Goal: Navigation & Orientation: Find specific page/section

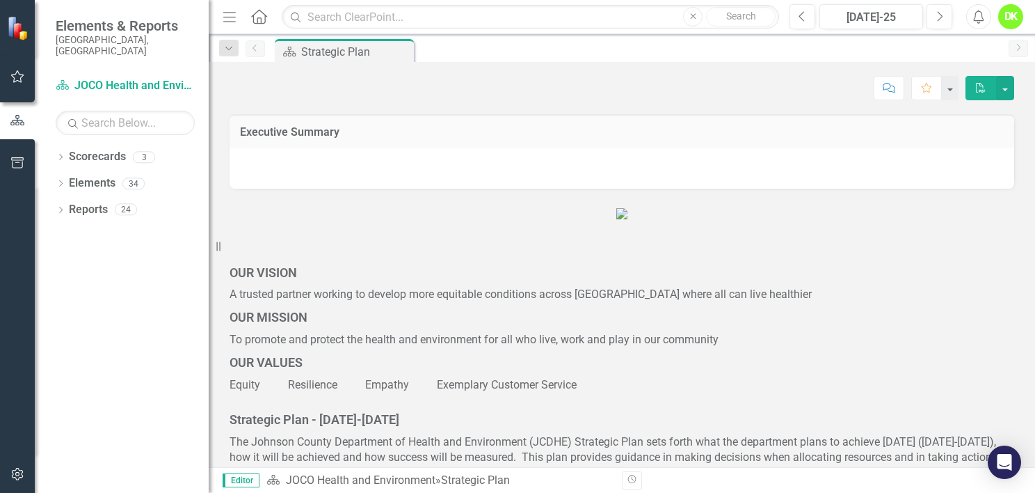
click at [58, 154] on icon "Dropdown" at bounding box center [61, 158] width 10 height 8
click at [58, 152] on icon "Dropdown" at bounding box center [59, 157] width 8 height 10
click at [58, 154] on icon "Dropdown" at bounding box center [61, 158] width 10 height 8
click at [72, 179] on icon "Dropdown" at bounding box center [68, 183] width 10 height 8
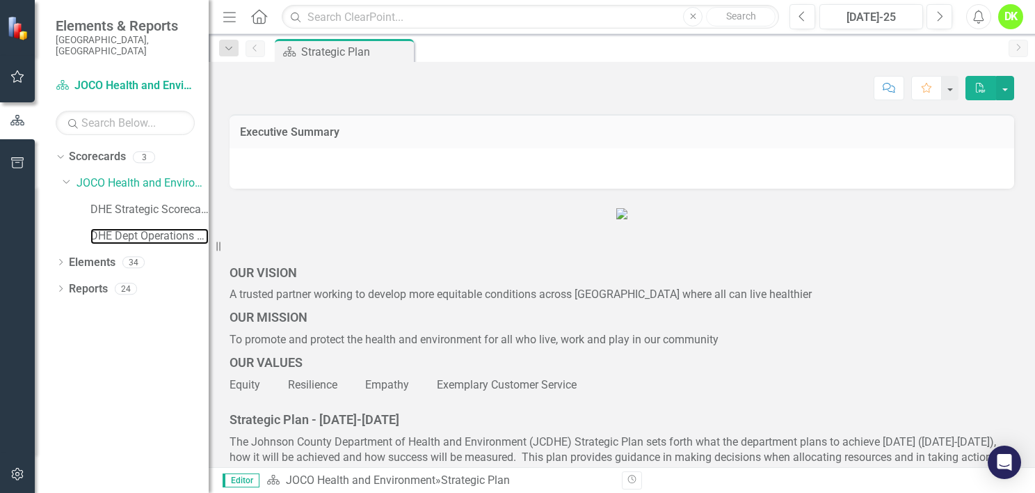
click at [136, 228] on link "DHE Dept Operations PM Scorecard" at bounding box center [149, 236] width 118 height 16
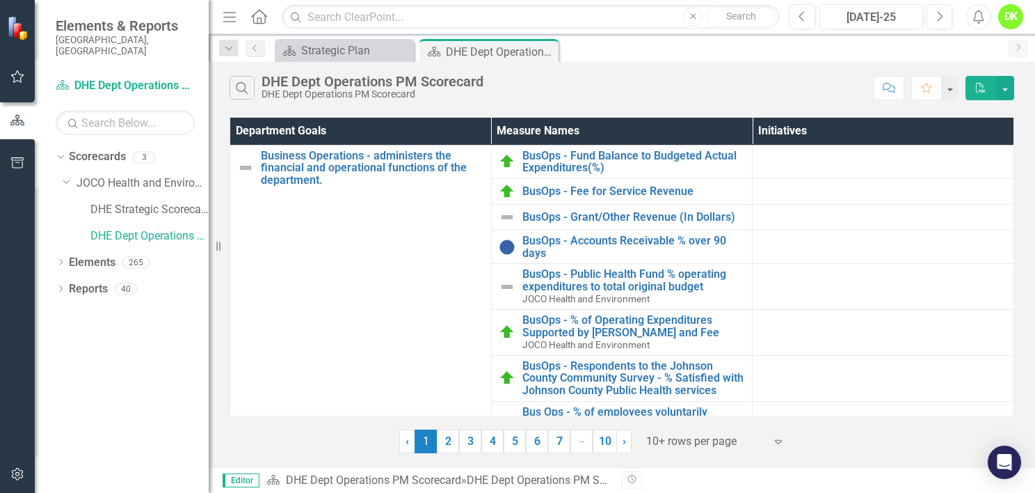
click at [449, 445] on link "2" at bounding box center [448, 441] width 22 height 24
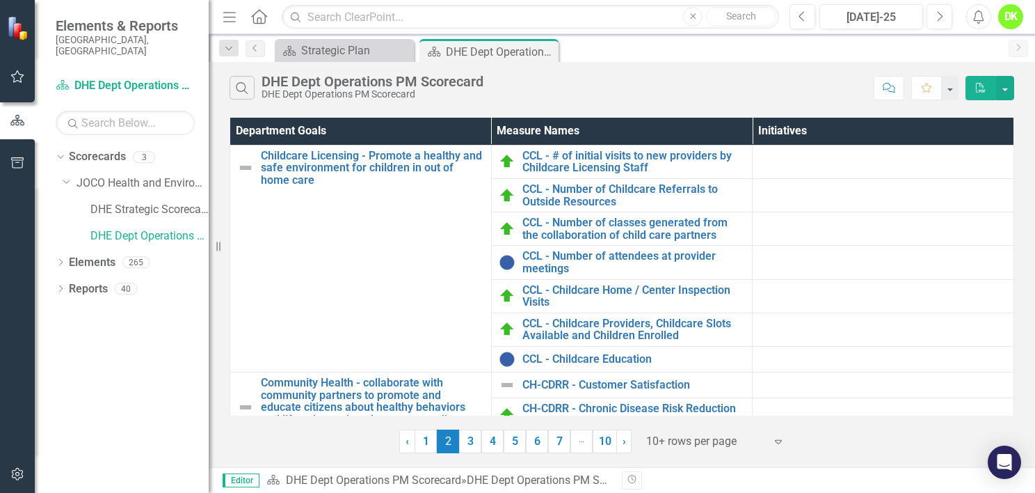
scroll to position [0, 8]
drag, startPoint x: 1014, startPoint y: 175, endPoint x: 1024, endPoint y: 217, distance: 43.0
click at [1024, 217] on div "Department Goals Measure Names Initiatives Childcare Licensing - Promote a heal…" at bounding box center [622, 283] width 826 height 339
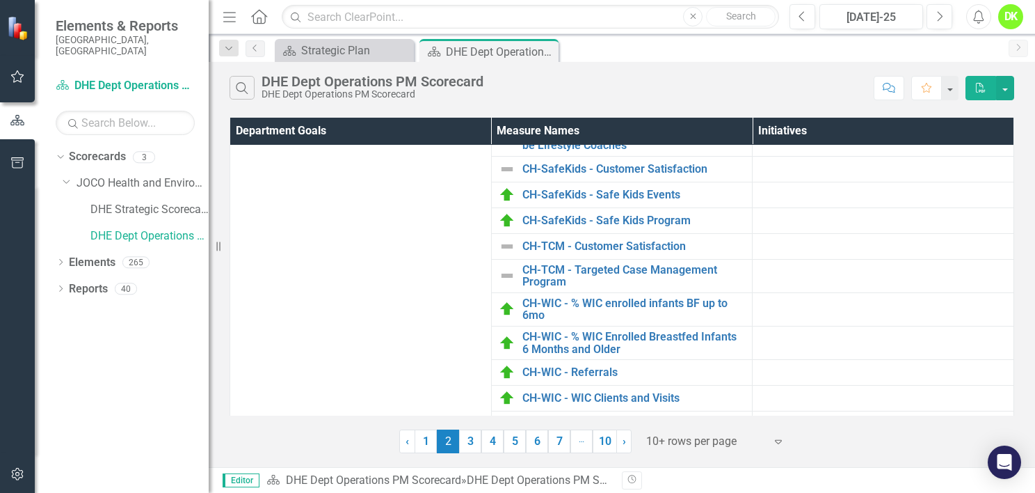
scroll to position [543, 8]
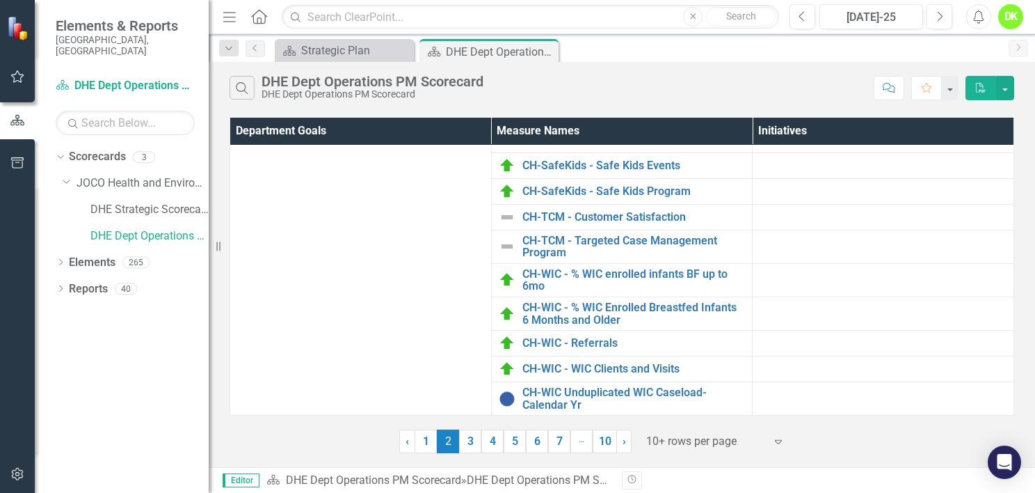
click at [473, 442] on link "3" at bounding box center [470, 441] width 22 height 24
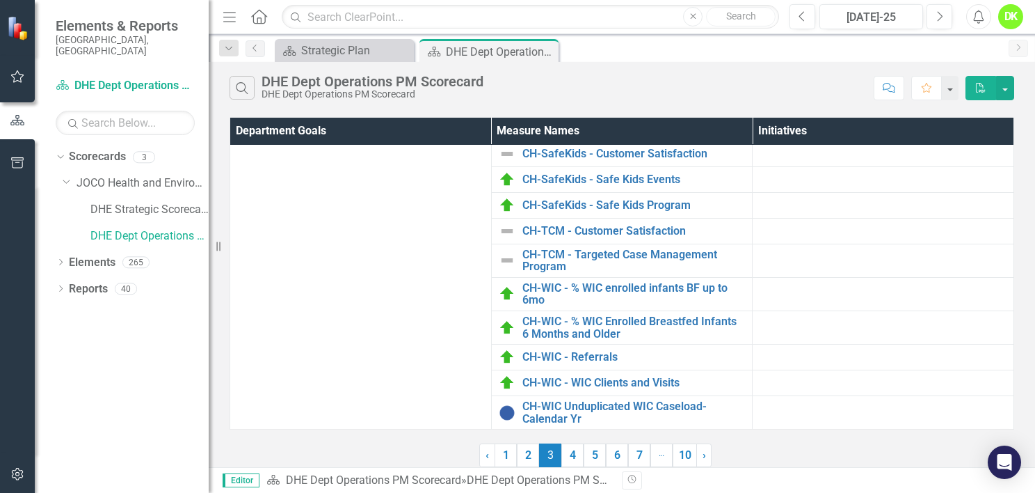
scroll to position [0, 0]
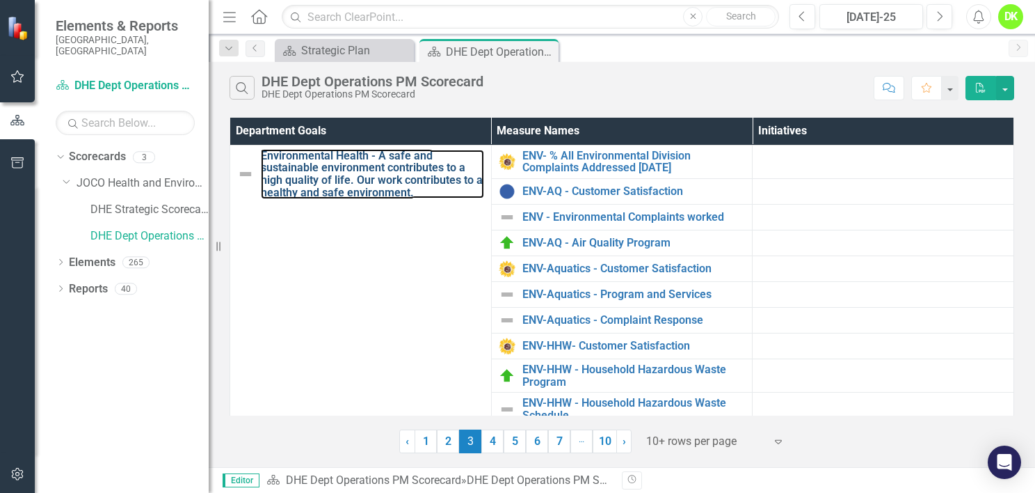
click at [353, 178] on link "Environmental Health - A safe and sustainable environment contributes to a high…" at bounding box center [372, 174] width 223 height 49
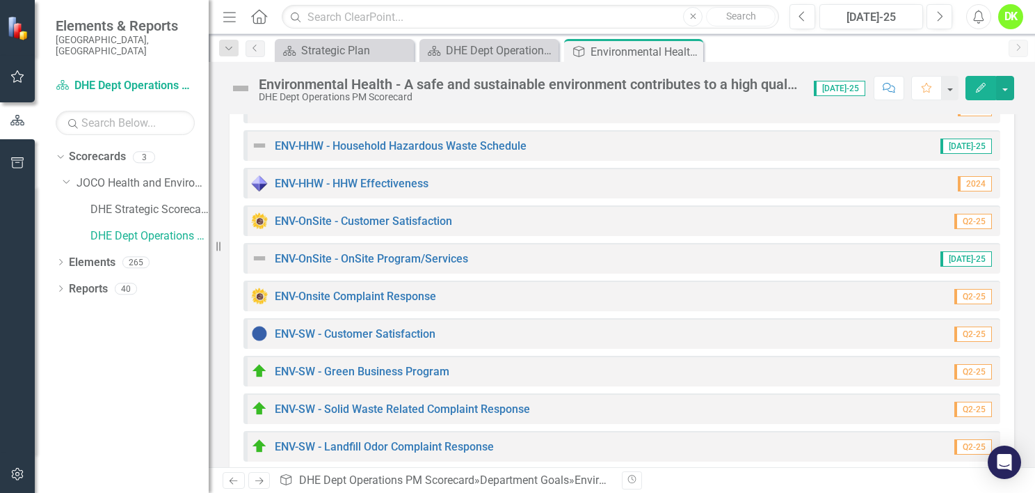
scroll to position [557, 0]
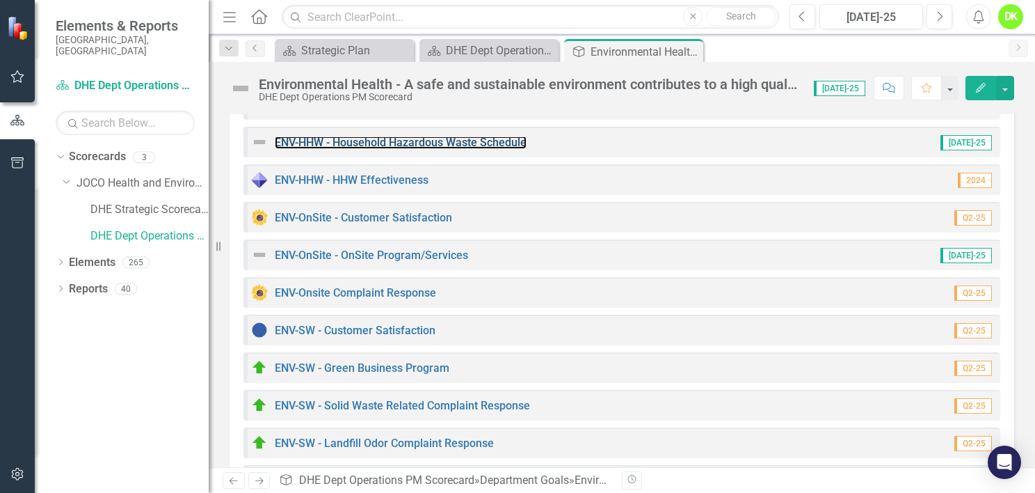
click at [426, 140] on link "ENV-HHW - Household Hazardous Waste Schedule" at bounding box center [401, 142] width 252 height 13
